Goal: Task Accomplishment & Management: Use online tool/utility

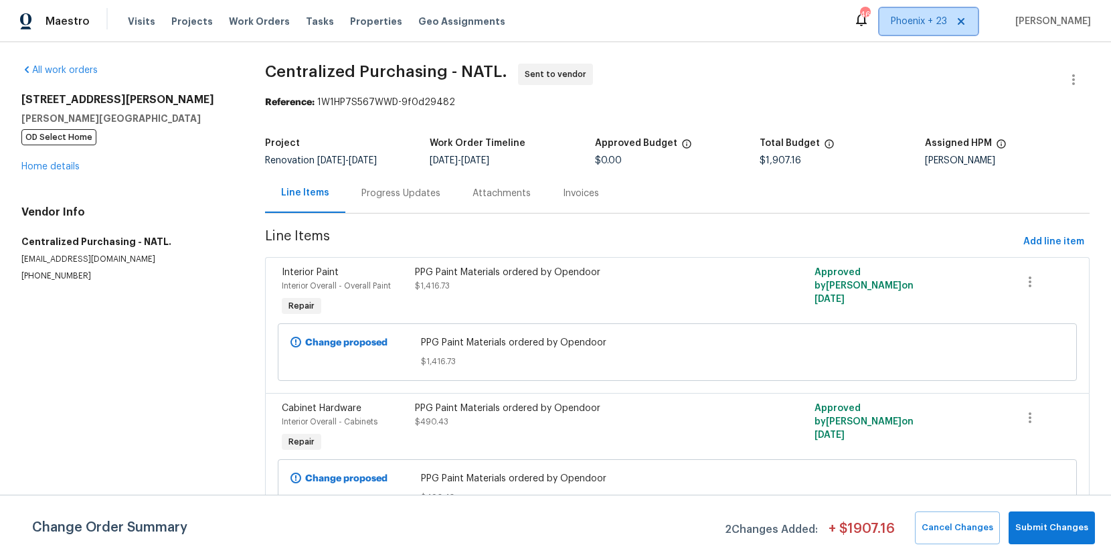
drag, startPoint x: 921, startPoint y: 30, endPoint x: 917, endPoint y: 90, distance: 60.3
click at [921, 39] on div "Maestro Visits Projects Work Orders Tasks Properties Geo Assignments 466 [GEOGR…" at bounding box center [555, 21] width 1111 height 42
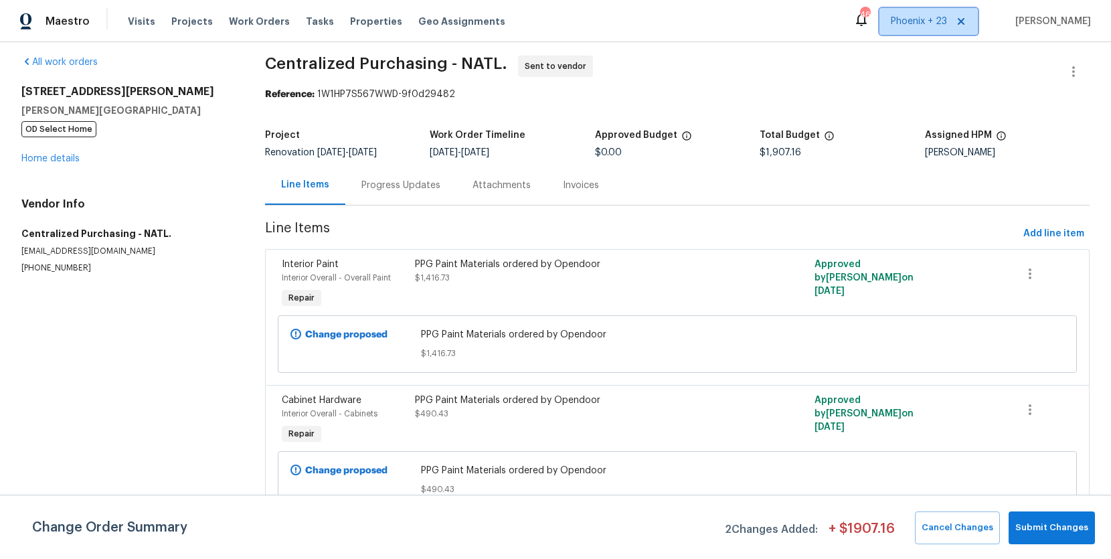
drag, startPoint x: 938, startPoint y: 17, endPoint x: 929, endPoint y: 37, distance: 22.1
click at [938, 17] on span "Phoenix + 23" at bounding box center [919, 21] width 56 height 13
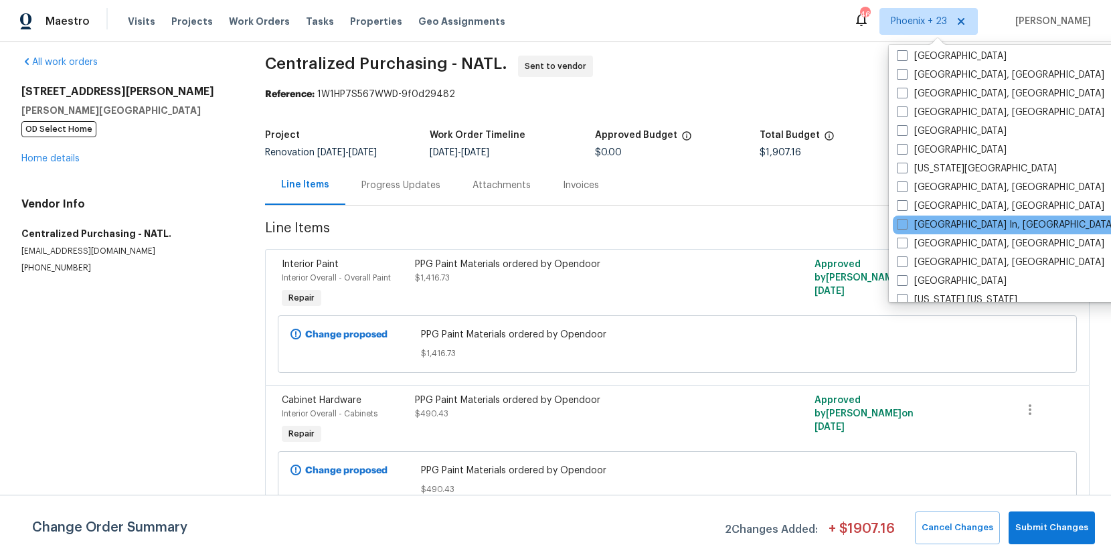
scroll to position [727, 0]
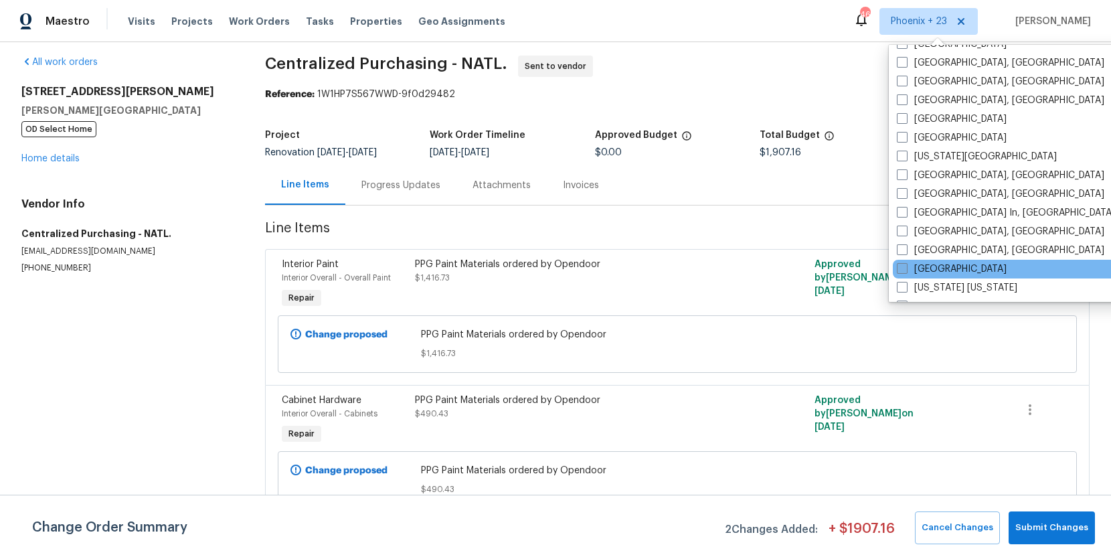
click at [927, 268] on label "[GEOGRAPHIC_DATA]" at bounding box center [952, 268] width 110 height 13
click at [905, 268] on input "[GEOGRAPHIC_DATA]" at bounding box center [901, 266] width 9 height 9
checkbox input "true"
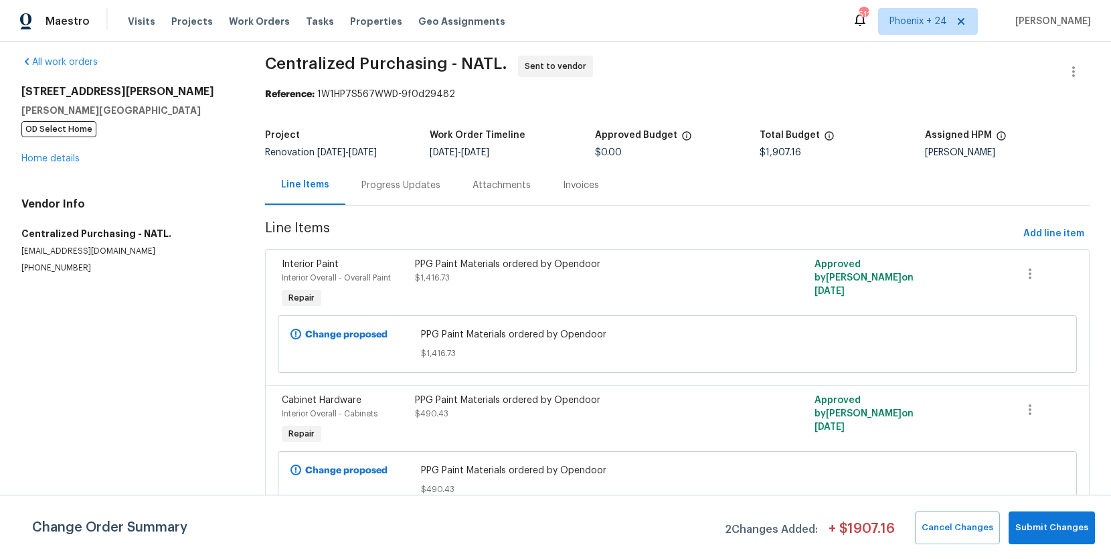
click at [201, 13] on div "Visits Projects Work Orders Tasks Properties Geo Assignments" at bounding box center [324, 21] width 393 height 27
click at [252, 17] on span "Work Orders" at bounding box center [259, 21] width 61 height 13
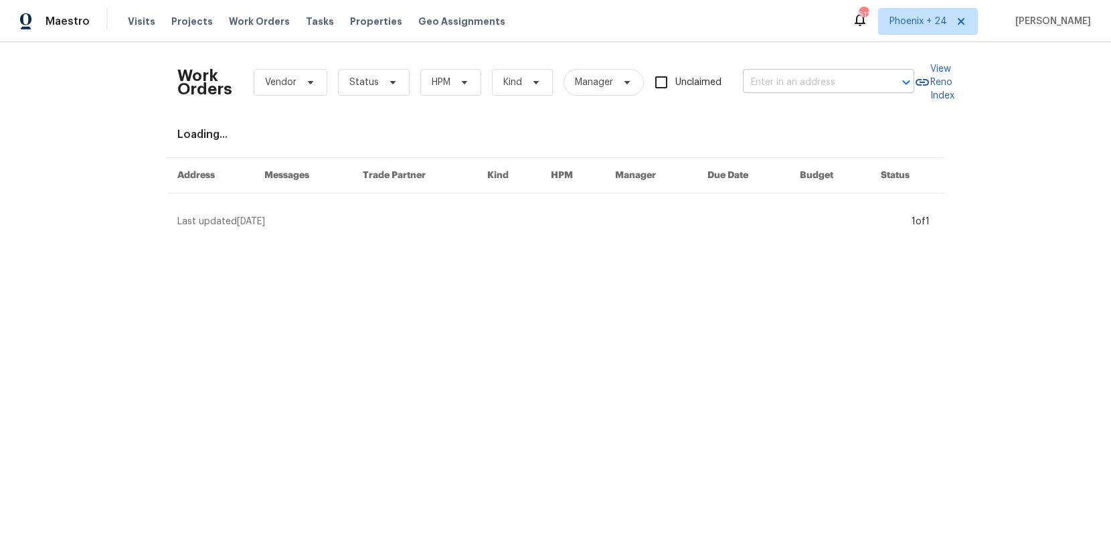
drag, startPoint x: 808, startPoint y: 60, endPoint x: 804, endPoint y: 74, distance: 14.4
click at [808, 60] on div "Work Orders Vendor Status HPM Kind Manager Unclaimed ​" at bounding box center [545, 82] width 737 height 59
click at [804, 74] on input "text" at bounding box center [810, 82] width 134 height 21
paste input "[STREET_ADDRESS]"
type input "[STREET_ADDRESS]"
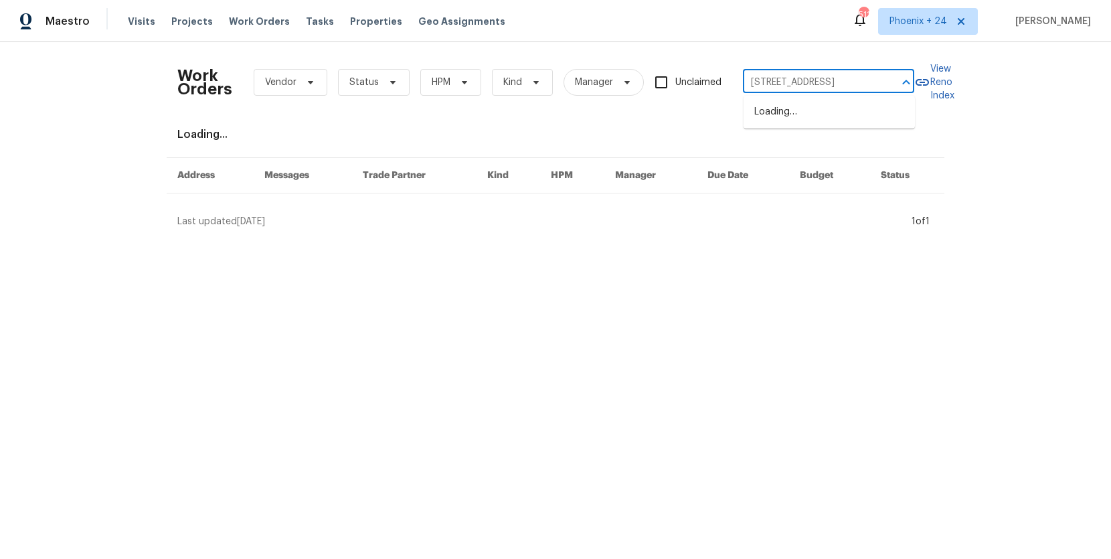
scroll to position [0, 43]
click at [802, 117] on li "[STREET_ADDRESS]" at bounding box center [828, 112] width 171 height 22
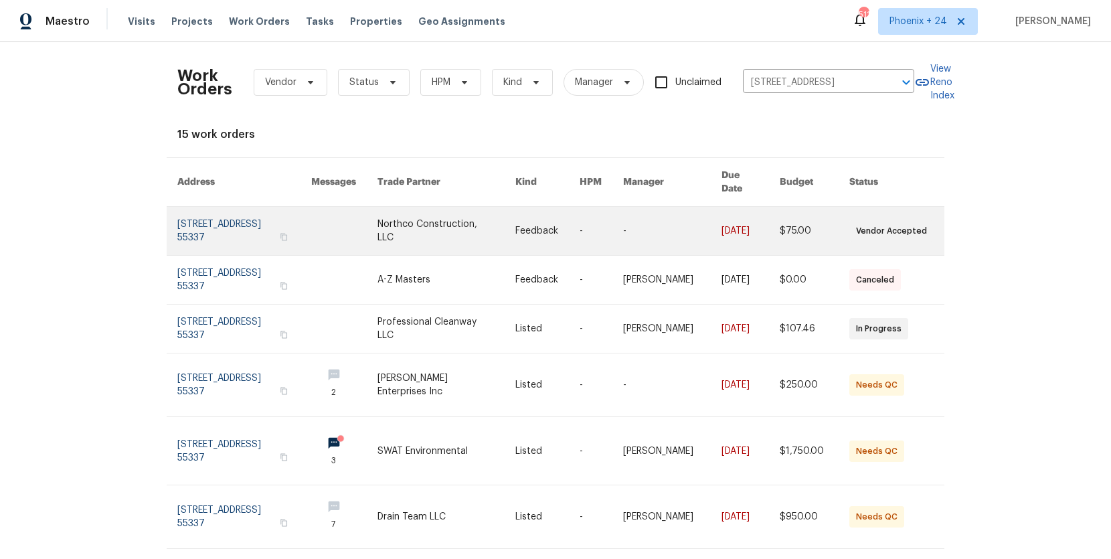
click at [448, 231] on link at bounding box center [446, 231] width 138 height 48
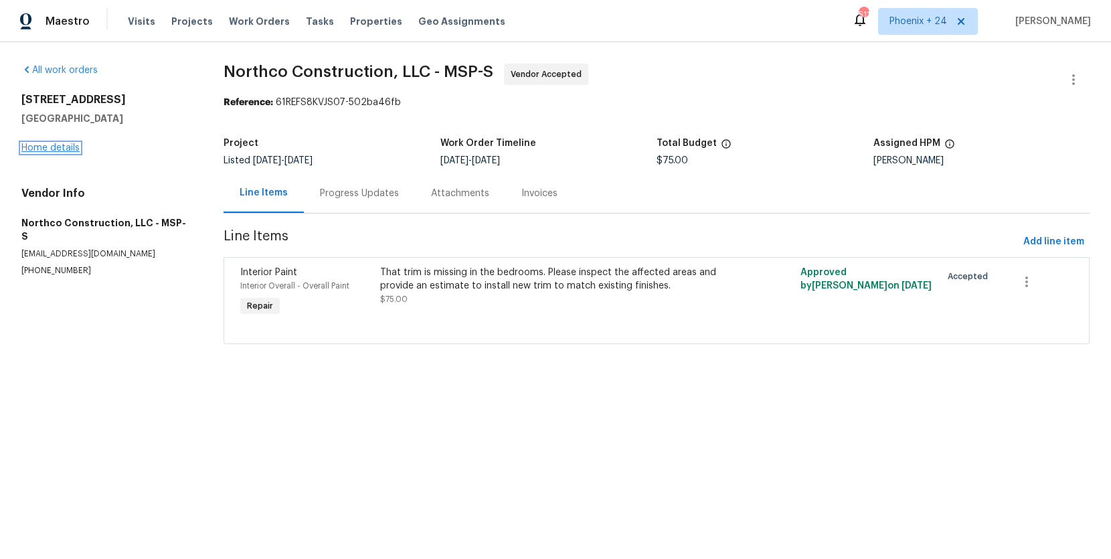
click at [70, 145] on link "Home details" at bounding box center [50, 147] width 58 height 9
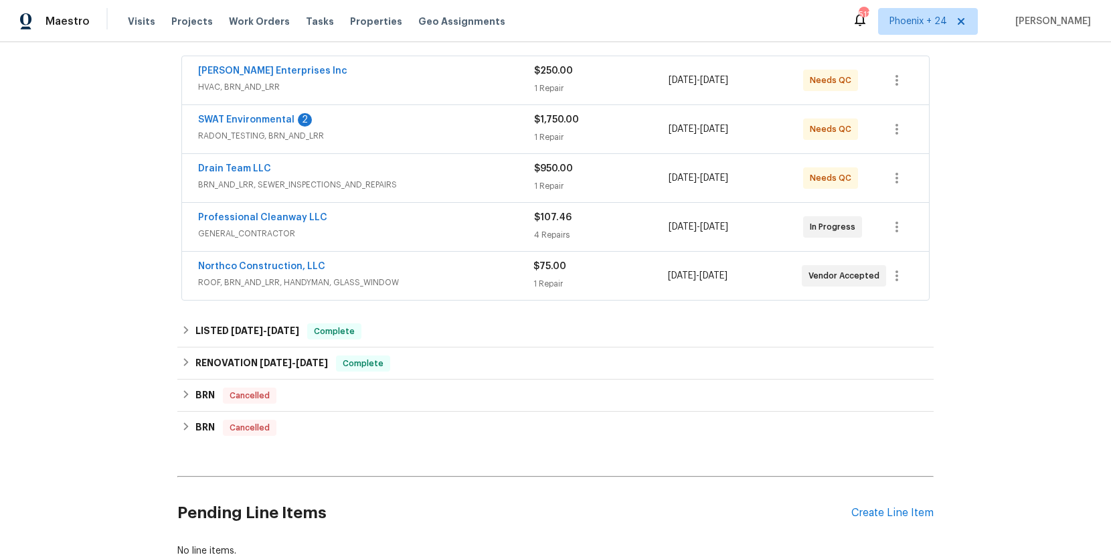
scroll to position [333, 0]
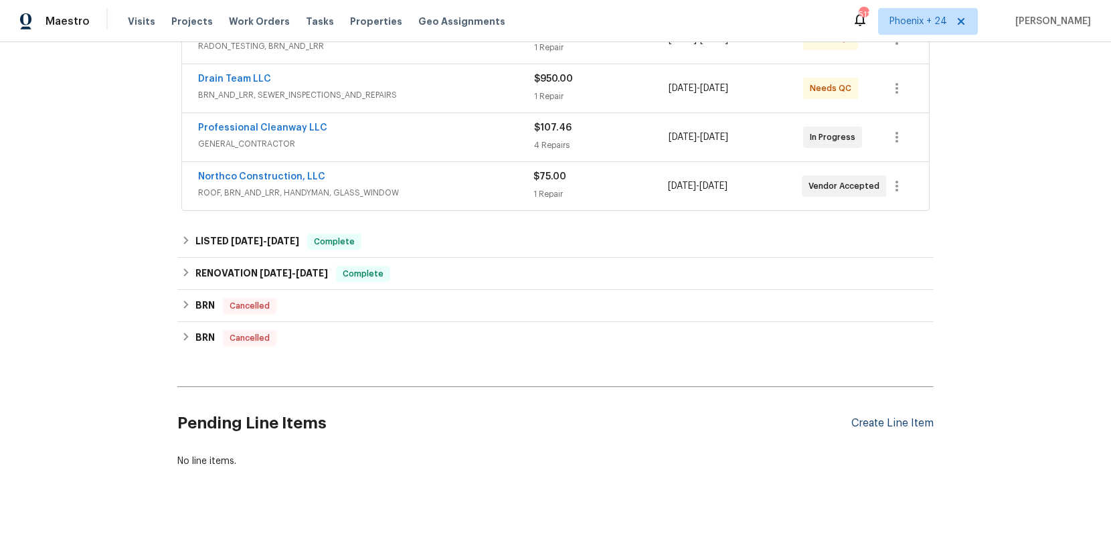
click at [908, 423] on div "Create Line Item" at bounding box center [892, 423] width 82 height 13
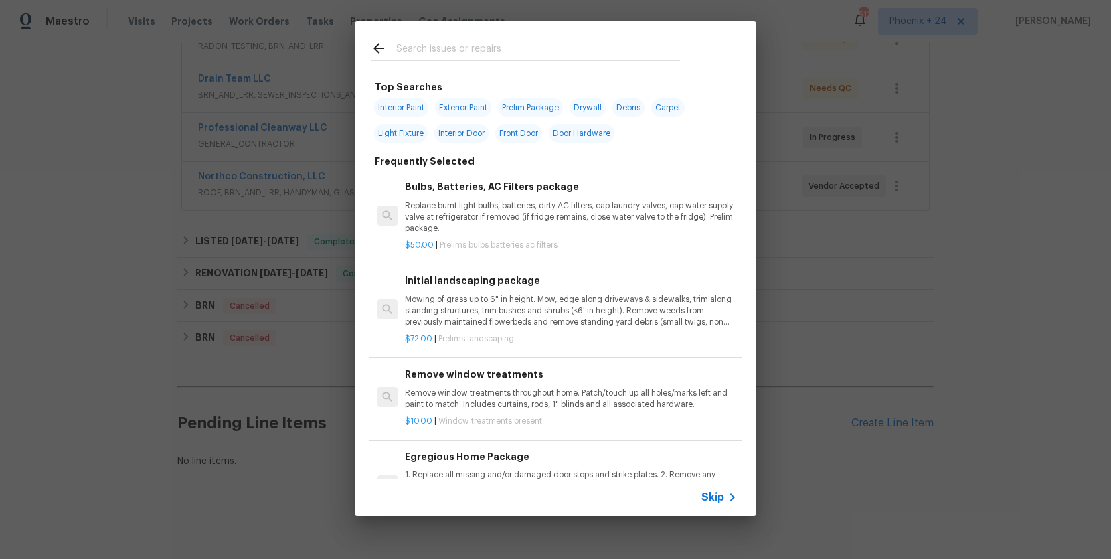
click at [516, 43] on input "text" at bounding box center [538, 50] width 284 height 20
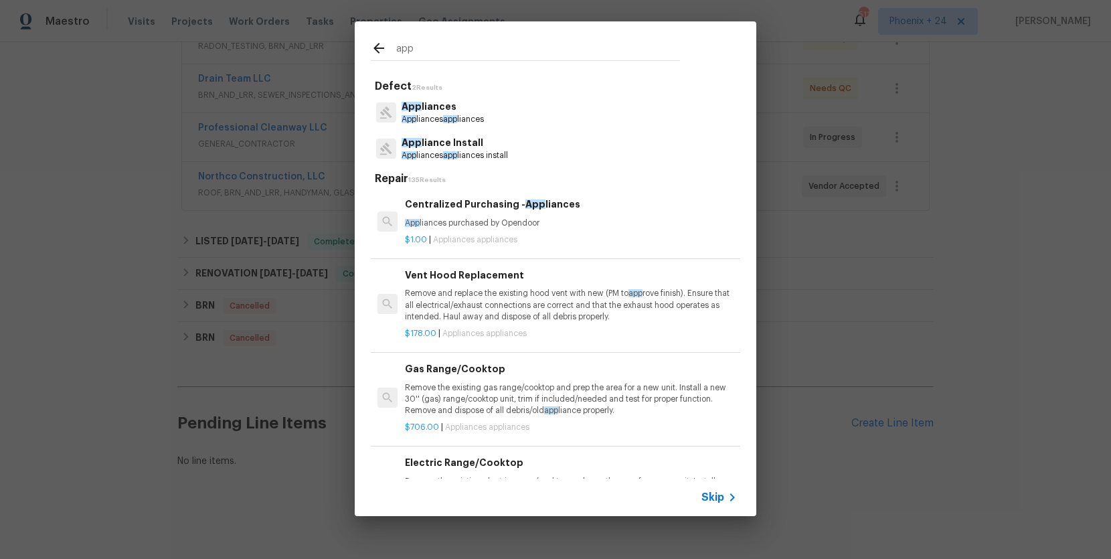
type input "app"
click at [525, 224] on p "App liances purchased by Opendoor" at bounding box center [571, 222] width 332 height 11
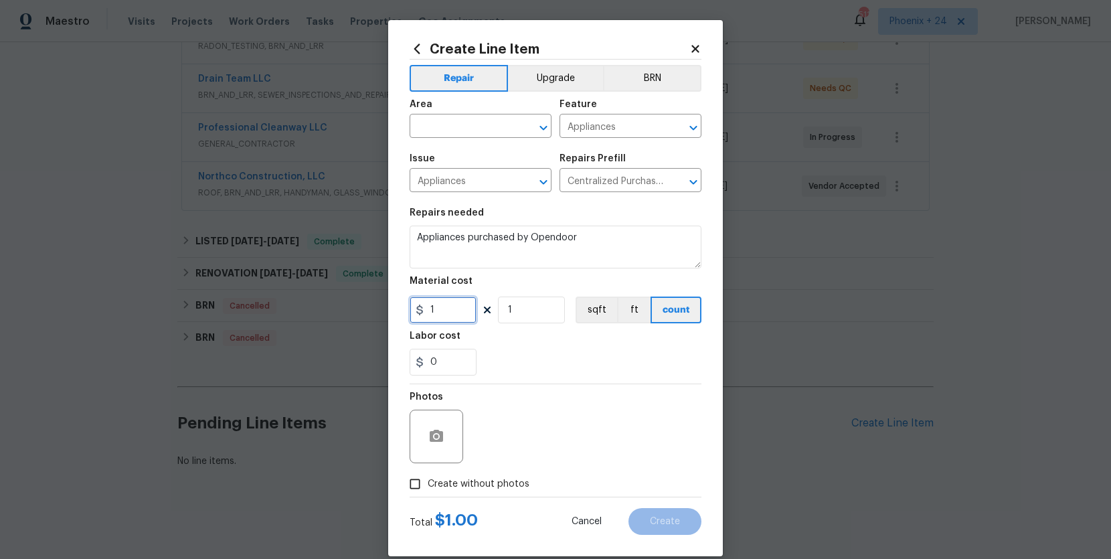
drag, startPoint x: 462, startPoint y: 305, endPoint x: 432, endPoint y: 308, distance: 31.0
click at [462, 305] on input "1" at bounding box center [442, 309] width 67 height 27
drag, startPoint x: 432, startPoint y: 308, endPoint x: 409, endPoint y: 308, distance: 22.1
click at [409, 308] on input "1" at bounding box center [442, 309] width 67 height 27
type input "615.79"
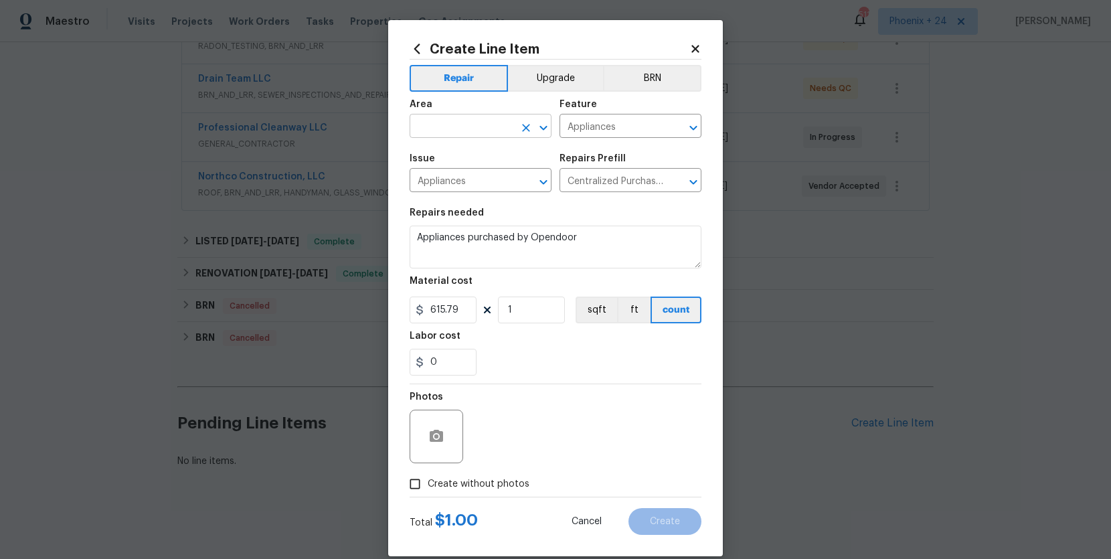
click at [465, 125] on input "text" at bounding box center [461, 127] width 104 height 21
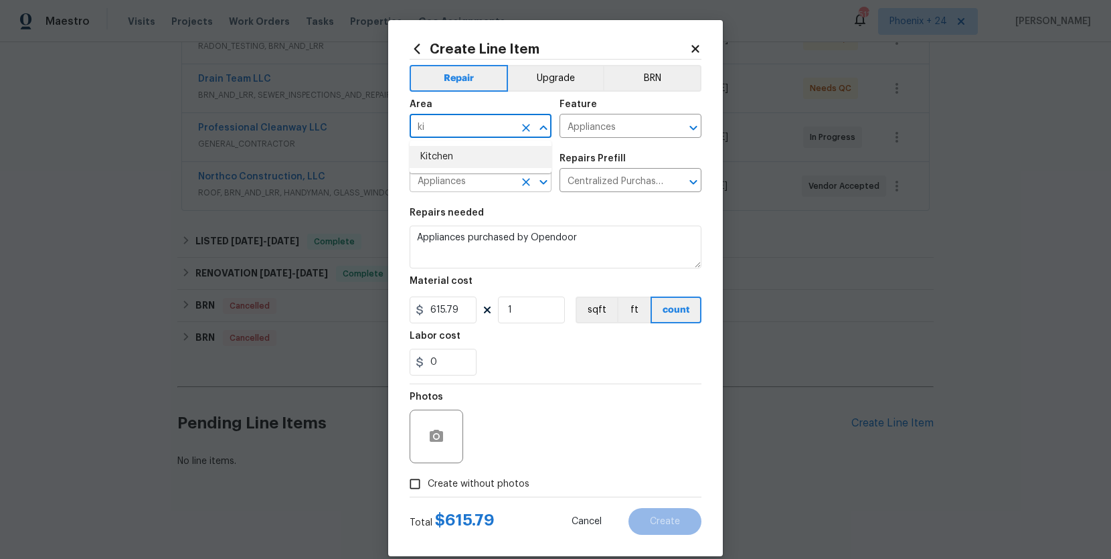
drag, startPoint x: 471, startPoint y: 154, endPoint x: 470, endPoint y: 188, distance: 34.1
click at [471, 154] on li "Kitchen" at bounding box center [480, 157] width 142 height 22
type input "Kitchen"
click at [500, 477] on span "Create without photos" at bounding box center [479, 484] width 102 height 14
click at [428, 477] on input "Create without photos" at bounding box center [414, 483] width 25 height 25
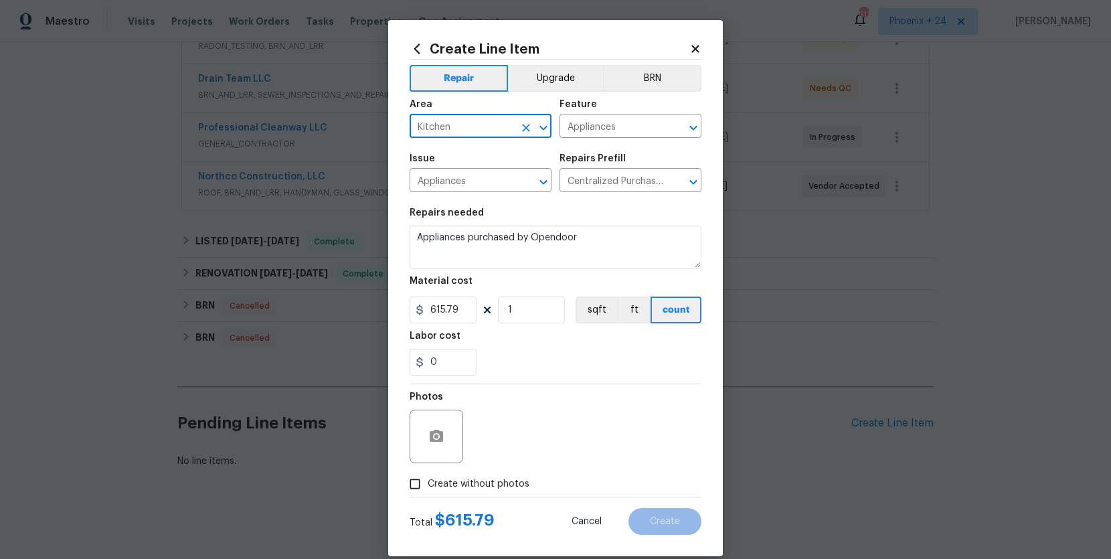
checkbox input "true"
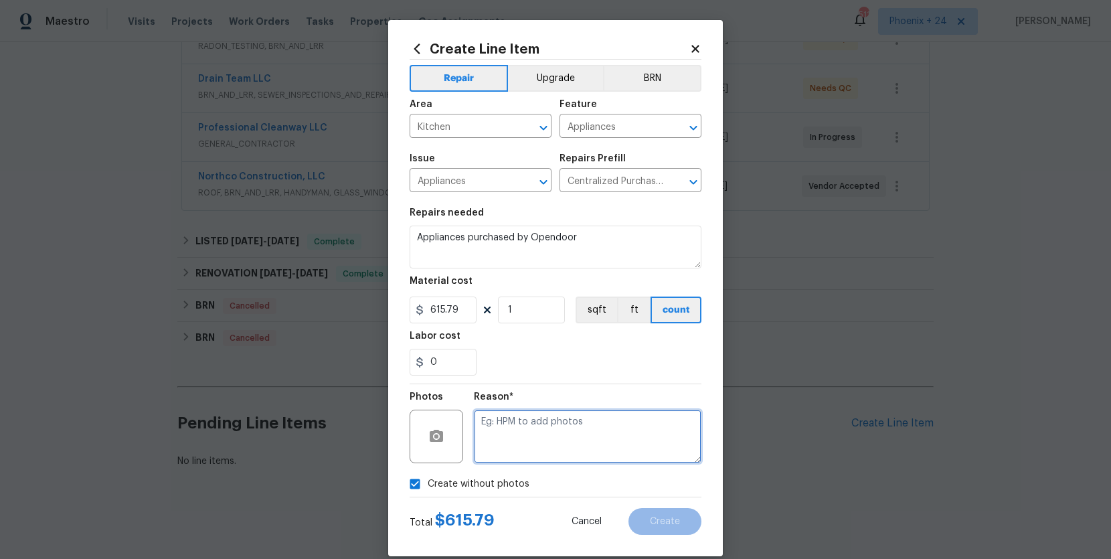
click at [532, 456] on textarea at bounding box center [587, 436] width 227 height 54
type textarea "NA"
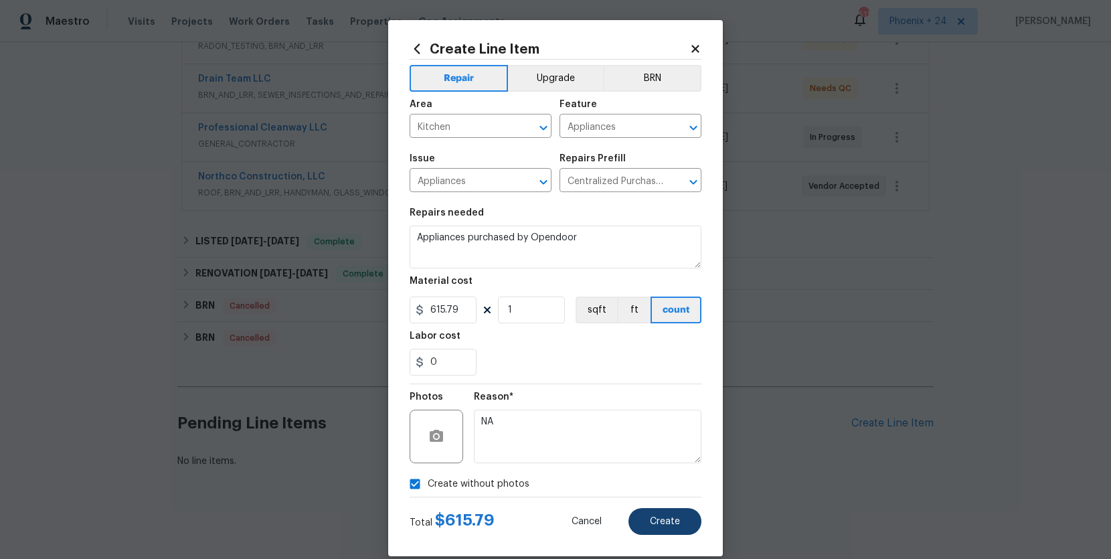
click at [683, 526] on div "Create Line Item Repair Upgrade BRN Area Kitchen ​ Feature Appliances ​ Issue A…" at bounding box center [555, 288] width 335 height 536
click at [653, 517] on span "Create" at bounding box center [665, 522] width 30 height 10
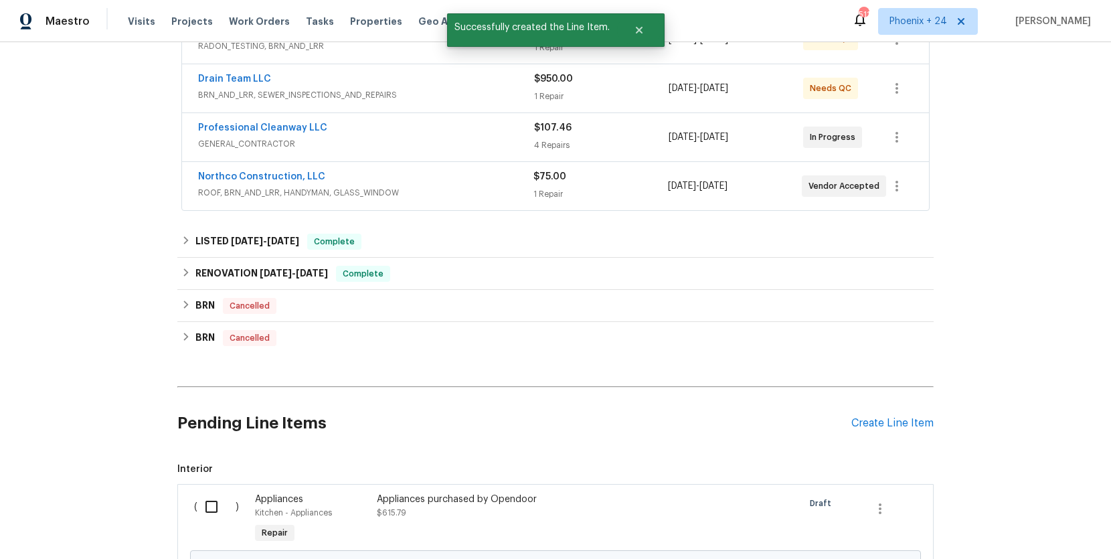
scroll to position [385, 0]
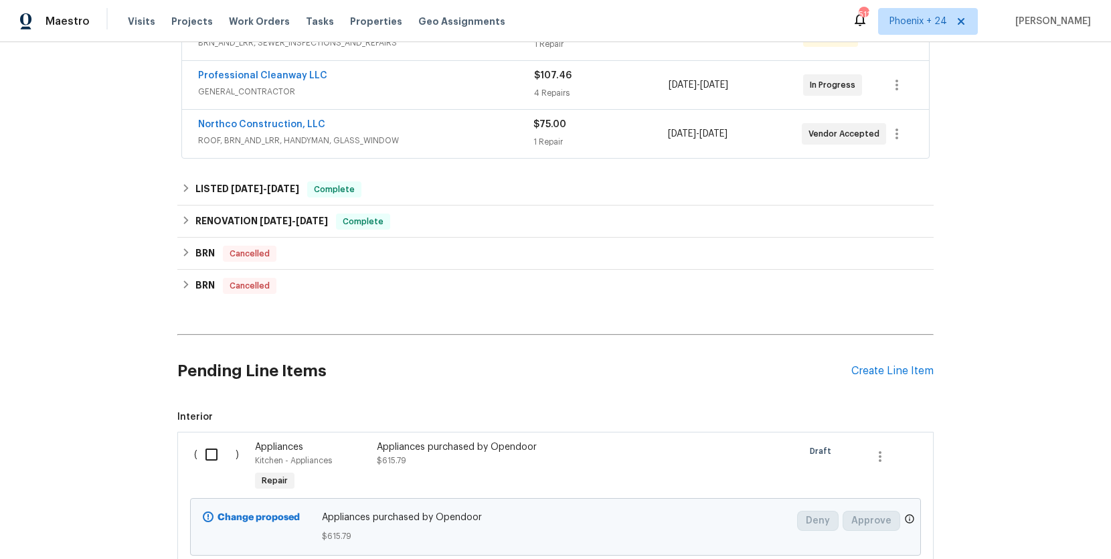
click at [201, 445] on input "checkbox" at bounding box center [216, 454] width 38 height 28
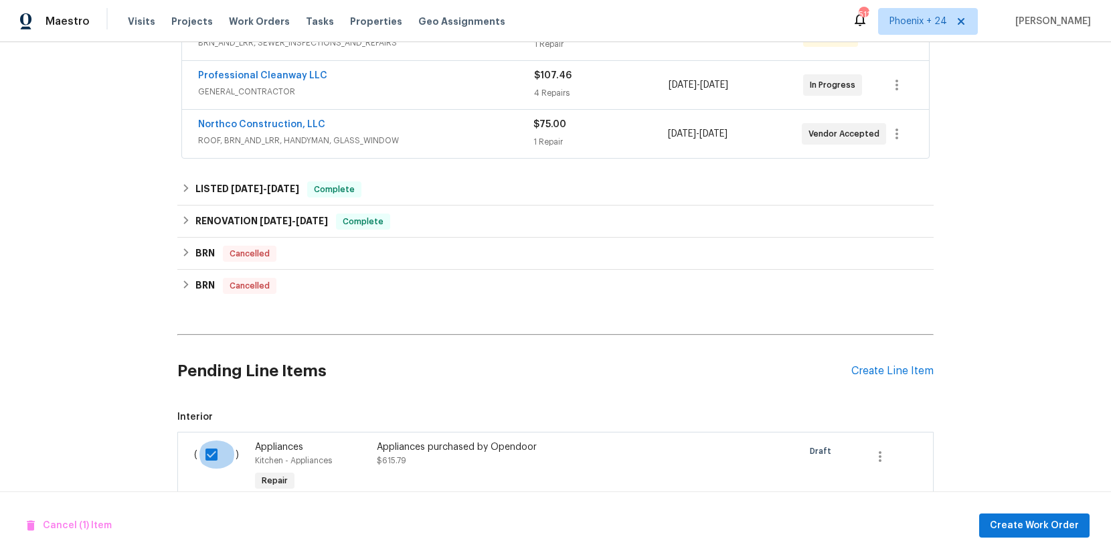
drag, startPoint x: 207, startPoint y: 451, endPoint x: 222, endPoint y: 452, distance: 14.8
click at [209, 452] on input "checkbox" at bounding box center [216, 454] width 38 height 28
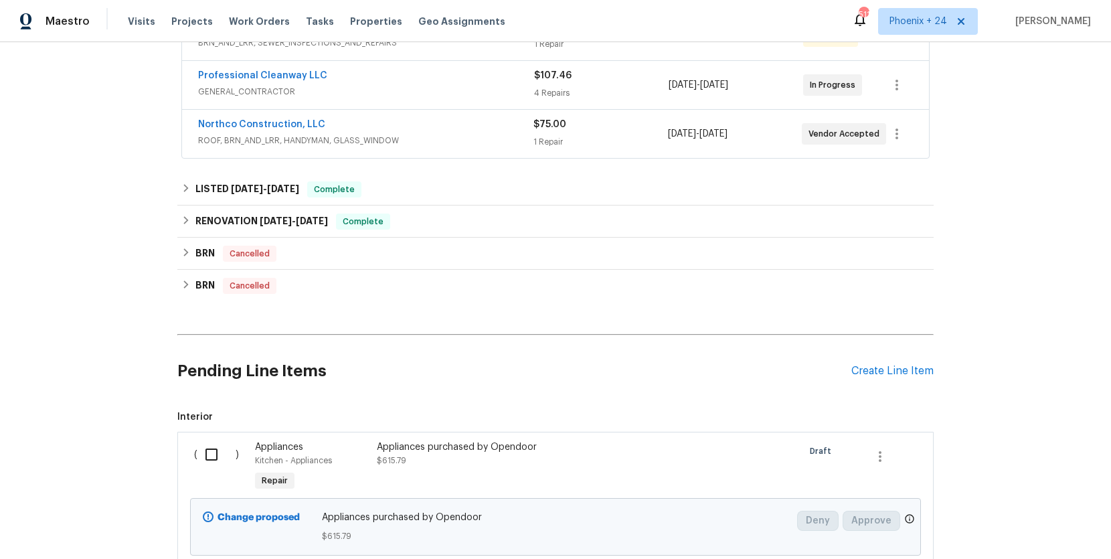
drag, startPoint x: 202, startPoint y: 452, endPoint x: 237, endPoint y: 456, distance: 35.0
click at [203, 453] on input "checkbox" at bounding box center [216, 454] width 38 height 28
checkbox input "true"
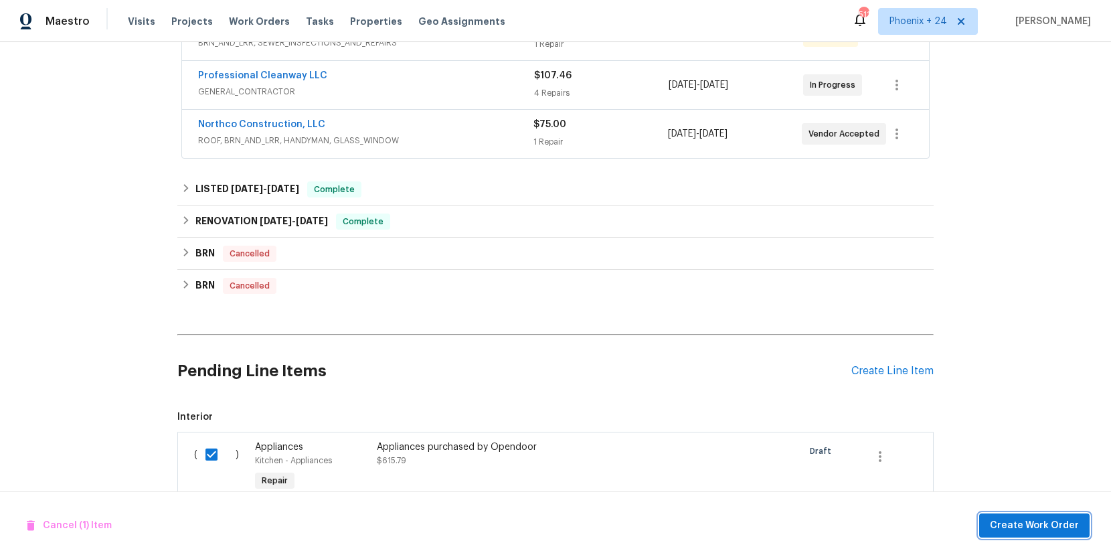
click at [1066, 526] on span "Create Work Order" at bounding box center [1034, 525] width 89 height 17
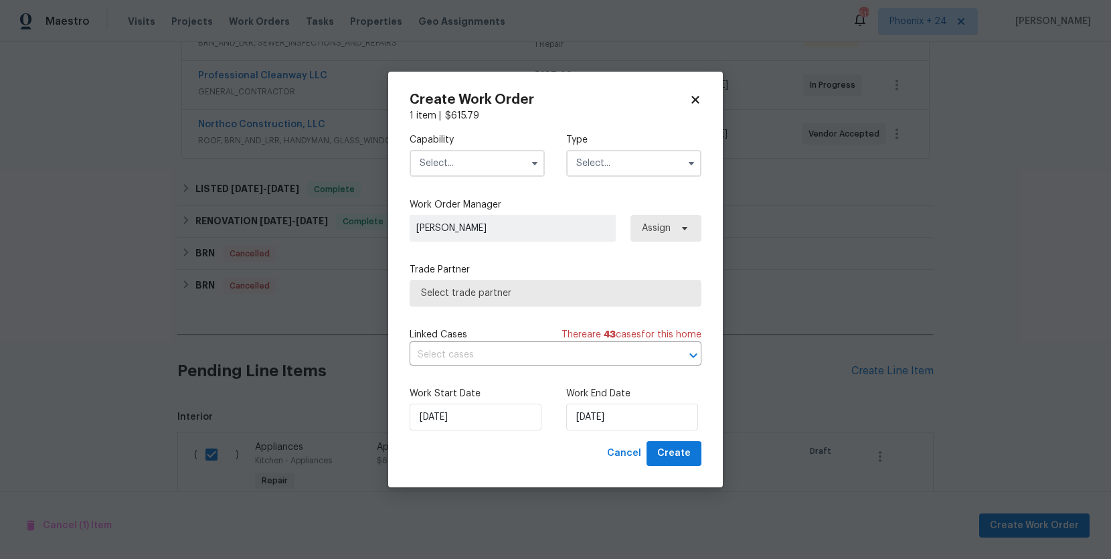
drag, startPoint x: 479, startPoint y: 163, endPoint x: 471, endPoint y: 175, distance: 13.9
click at [479, 163] on input "text" at bounding box center [476, 163] width 135 height 27
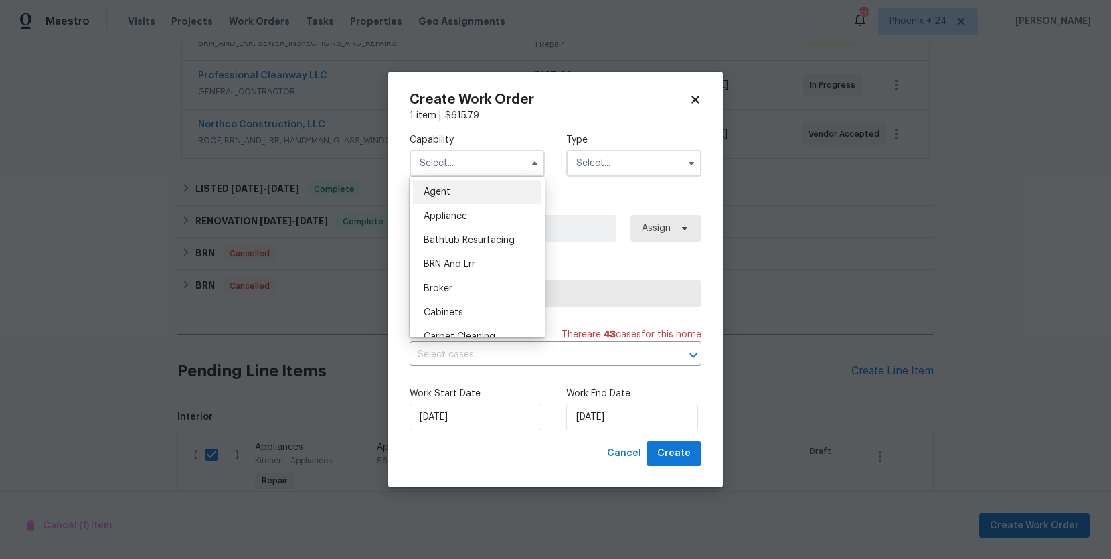
drag, startPoint x: 464, startPoint y: 220, endPoint x: 543, endPoint y: 187, distance: 85.7
click at [464, 220] on span "Appliance" at bounding box center [445, 215] width 43 height 9
type input "Appliance"
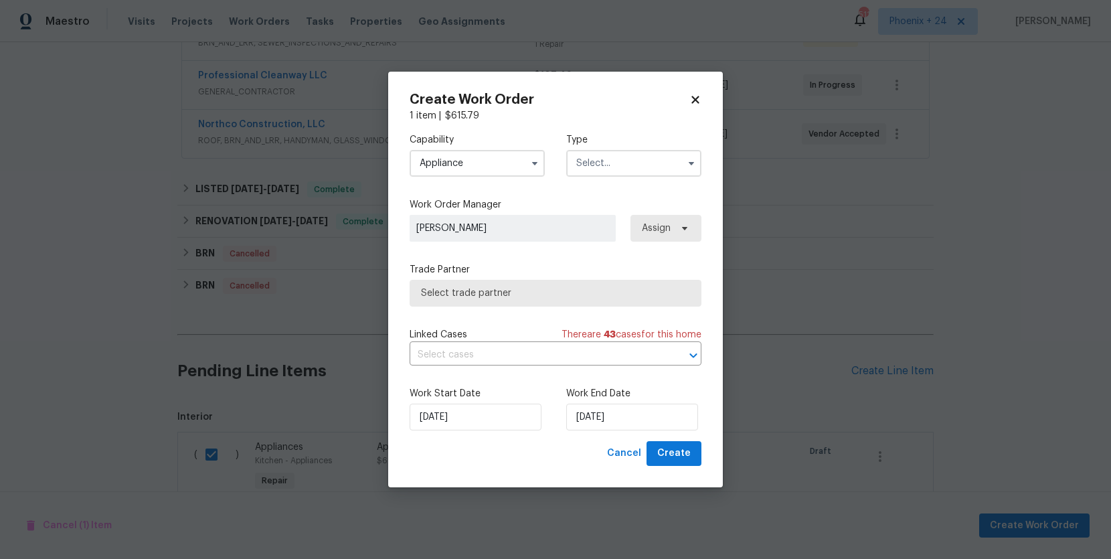
click at [600, 171] on input "text" at bounding box center [633, 163] width 135 height 27
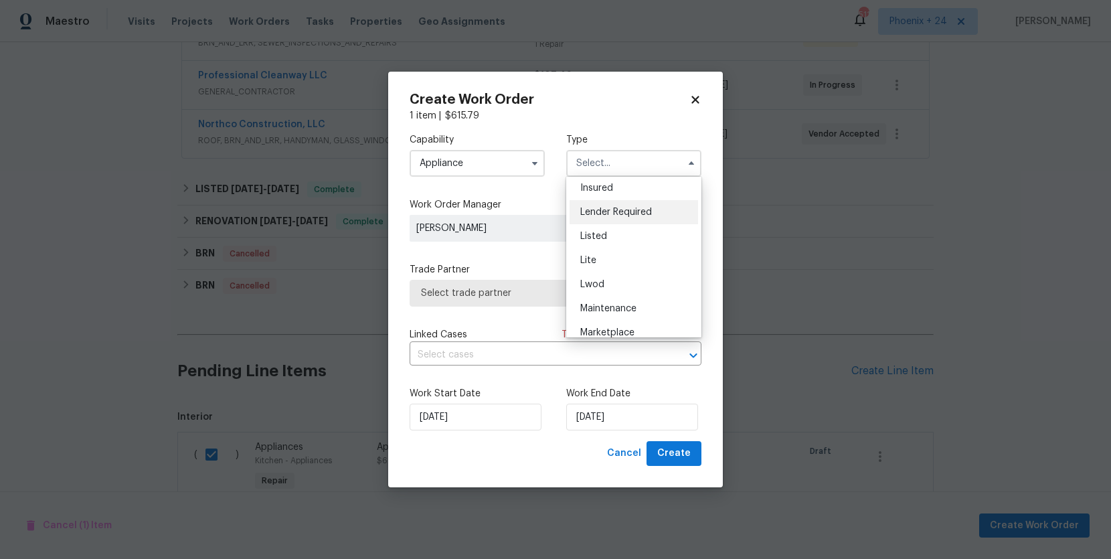
scroll to position [104, 0]
click at [605, 230] on span "Listed" at bounding box center [593, 231] width 27 height 9
type input "Listed"
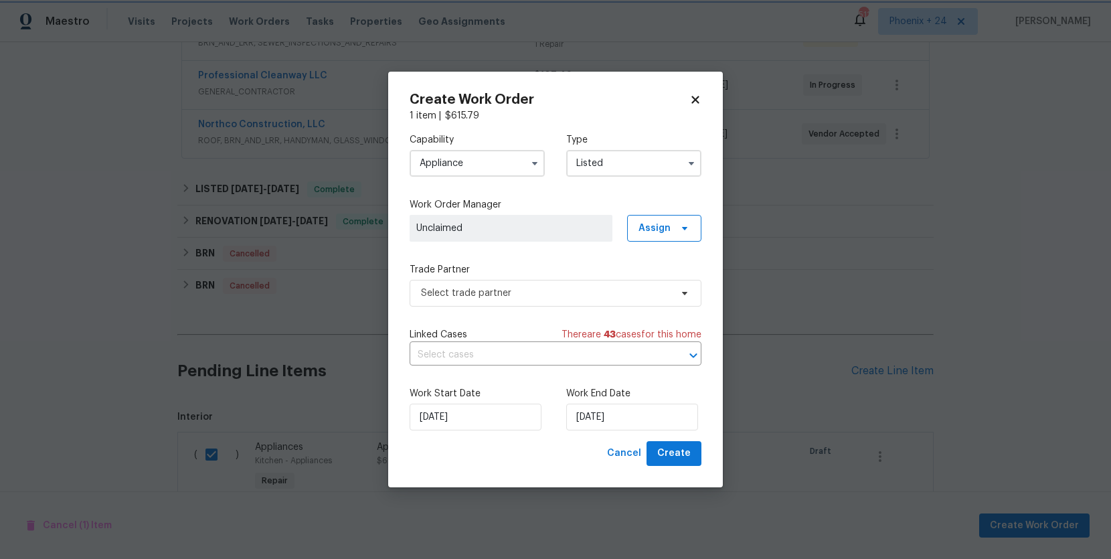
scroll to position [0, 0]
drag, startPoint x: 664, startPoint y: 237, endPoint x: 661, endPoint y: 244, distance: 7.2
click at [664, 237] on span "Assign" at bounding box center [664, 228] width 74 height 27
click at [653, 280] on div "Assign to me" at bounding box center [666, 284] width 58 height 13
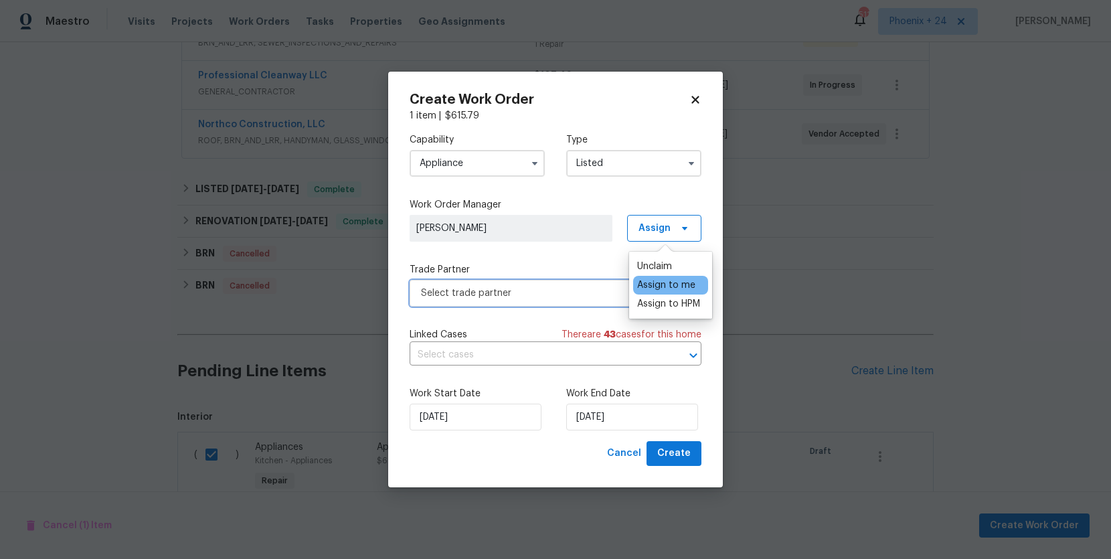
click at [541, 294] on span "Select trade partner" at bounding box center [546, 292] width 250 height 13
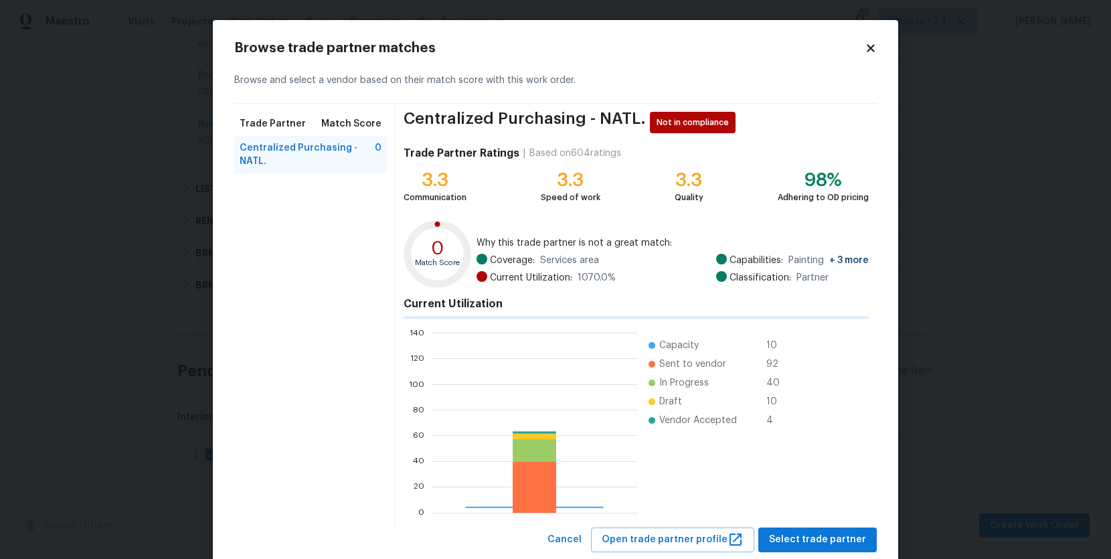
scroll to position [187, 207]
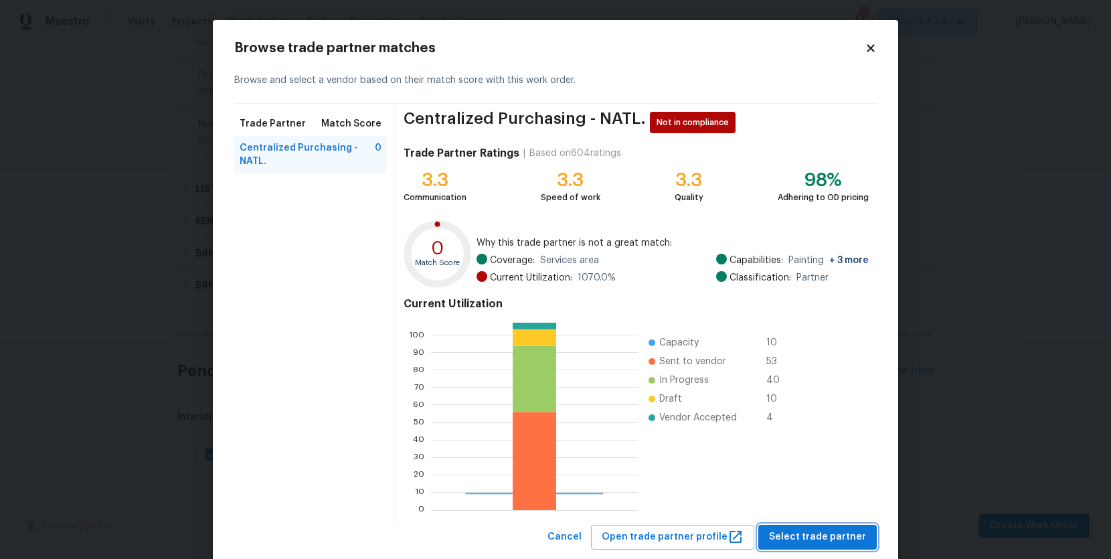
click at [796, 539] on span "Select trade partner" at bounding box center [817, 537] width 97 height 17
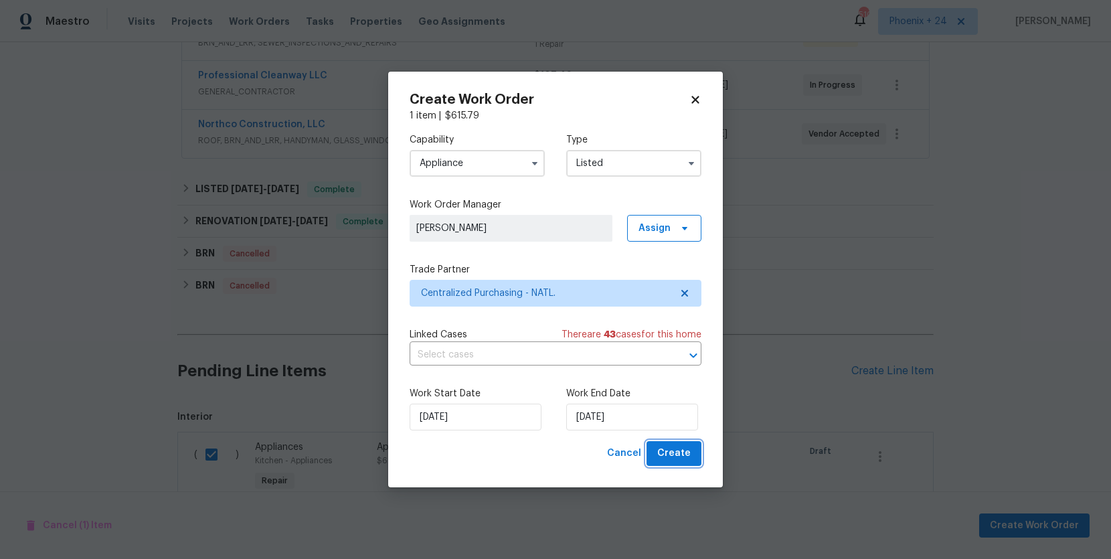
click at [680, 450] on span "Create" at bounding box center [673, 453] width 33 height 17
checkbox input "false"
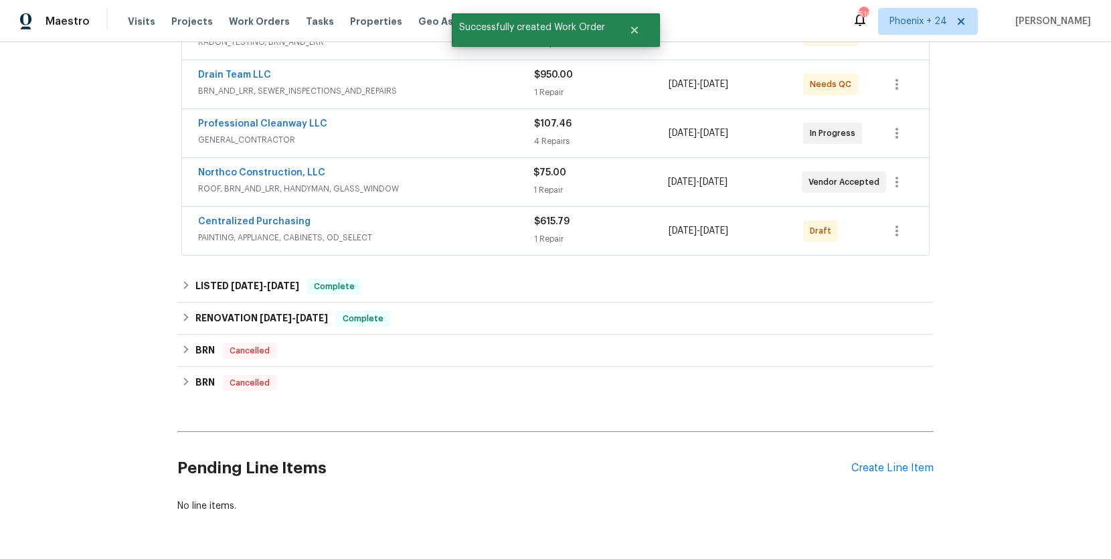
scroll to position [331, 0]
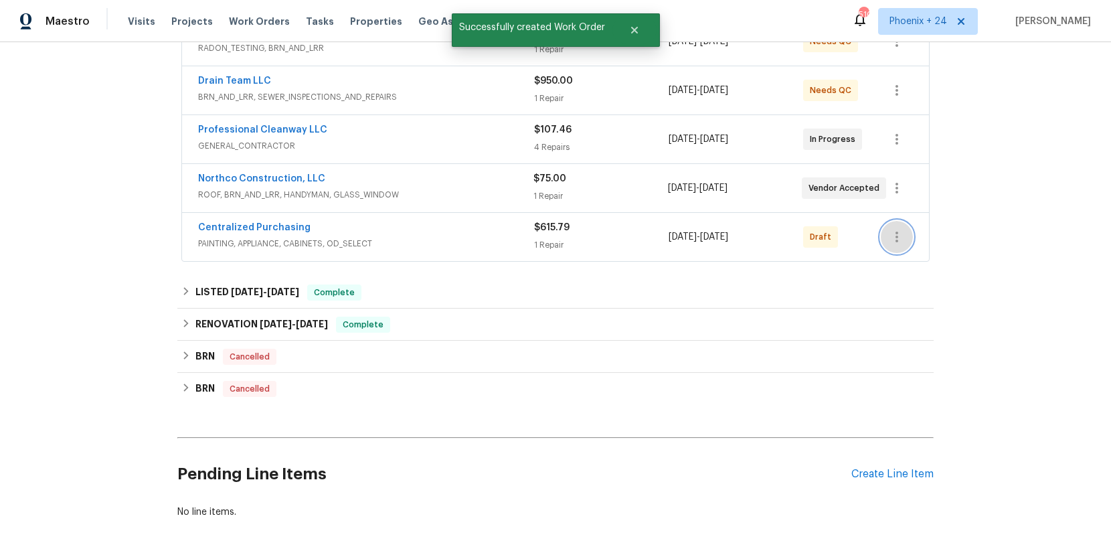
click at [907, 242] on button "button" at bounding box center [896, 237] width 32 height 32
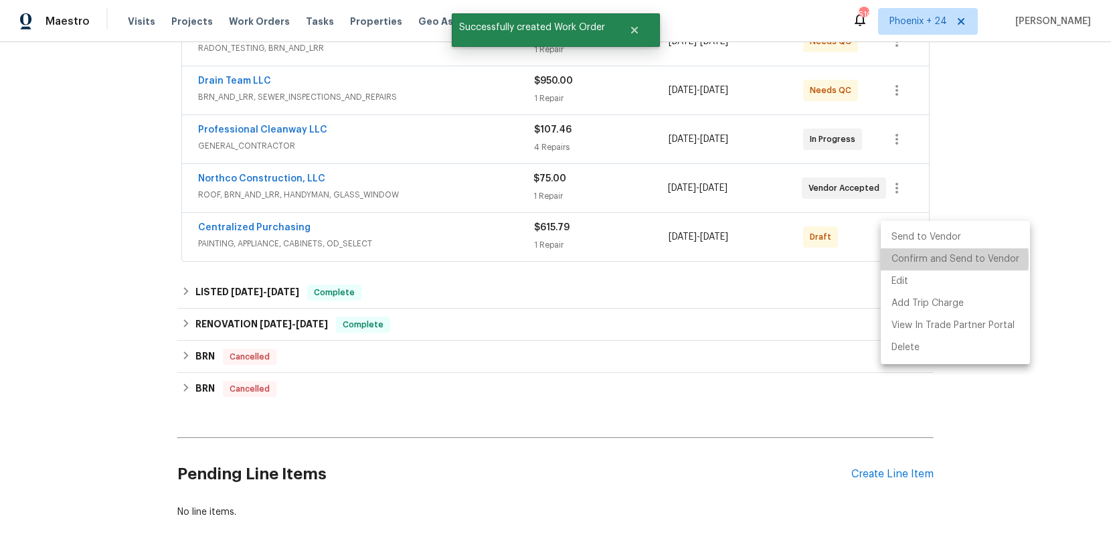
click at [903, 260] on li "Confirm and Send to Vendor" at bounding box center [954, 259] width 149 height 22
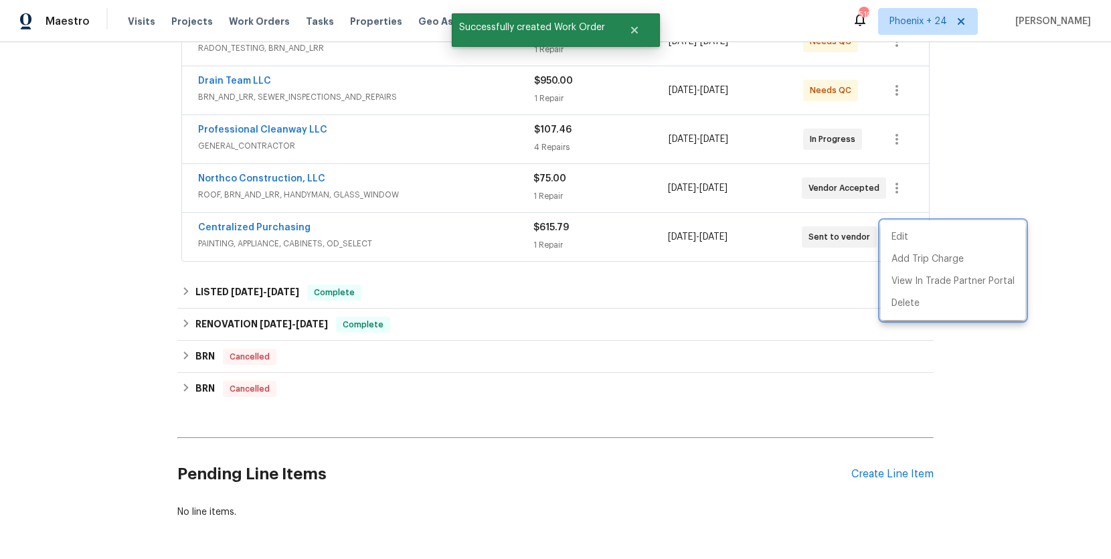
drag, startPoint x: 456, startPoint y: 249, endPoint x: 431, endPoint y: 247, distance: 24.8
click at [448, 249] on div at bounding box center [555, 279] width 1111 height 559
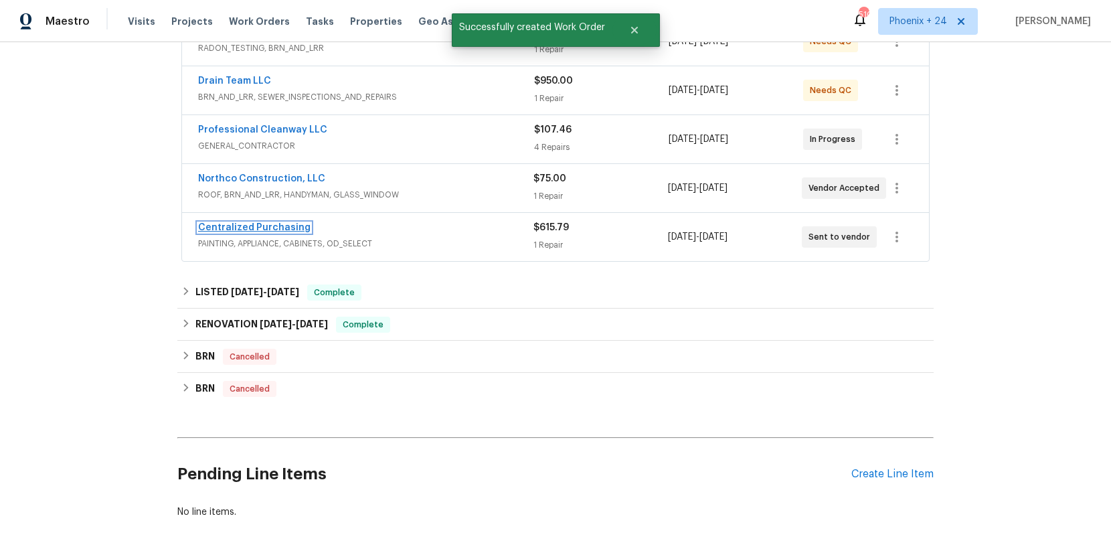
click at [289, 227] on link "Centralized Purchasing" at bounding box center [254, 227] width 112 height 9
